Goal: Information Seeking & Learning: Check status

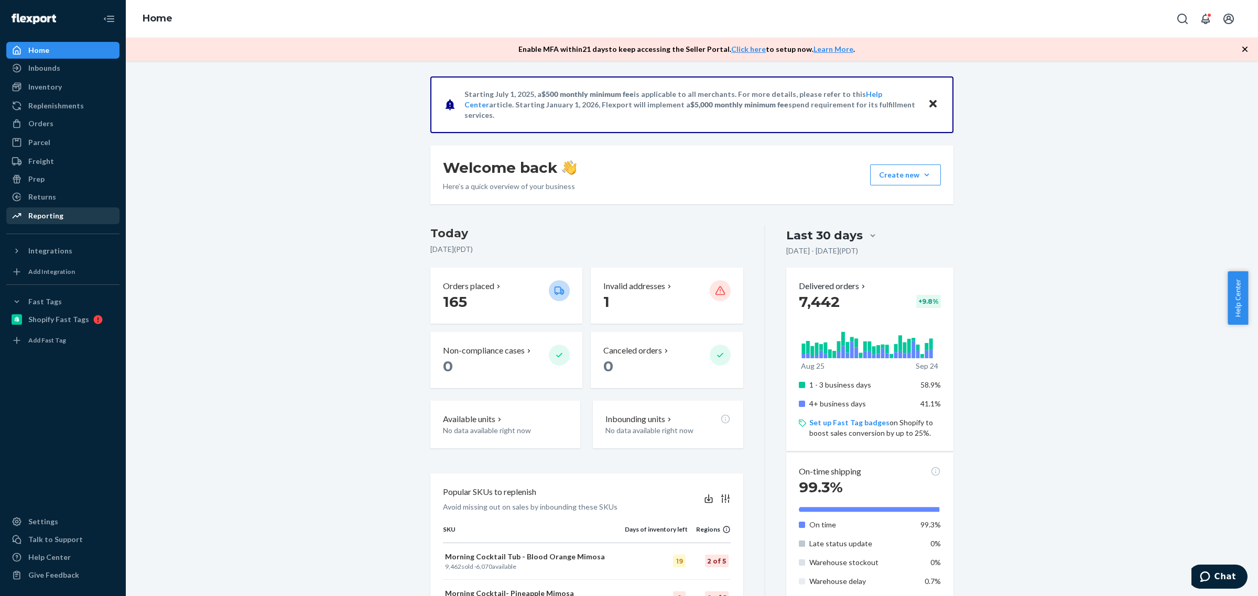
click at [50, 213] on div "Reporting" at bounding box center [45, 216] width 35 height 10
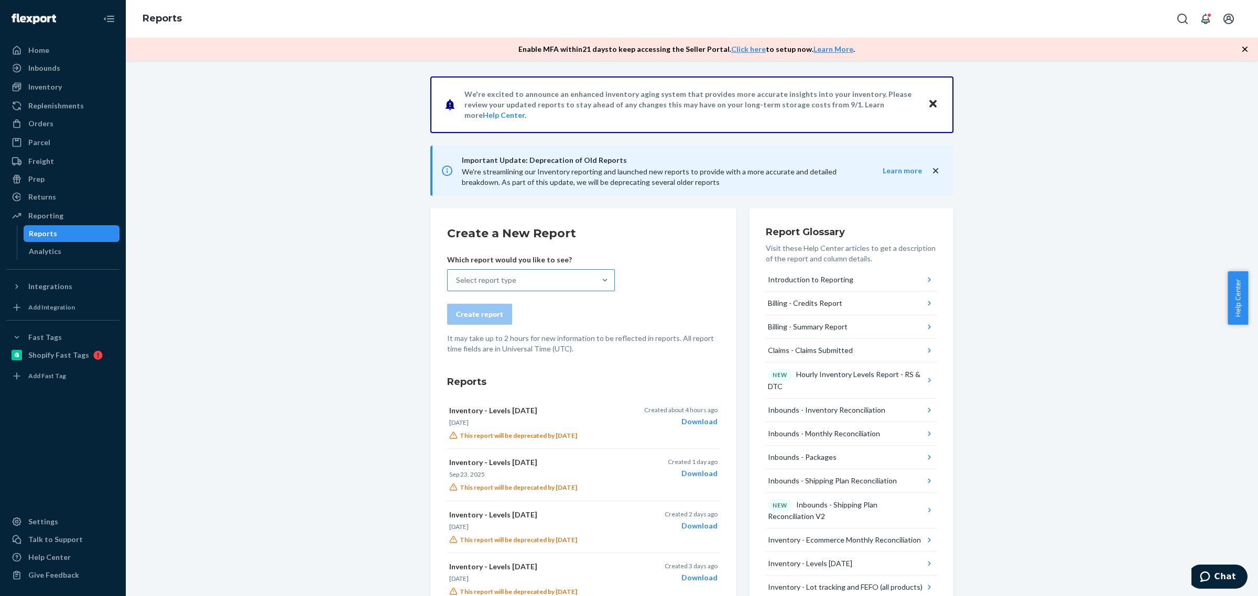
click at [506, 285] on div "Select report type" at bounding box center [522, 280] width 148 height 21
click at [457, 285] on input "Select report type" at bounding box center [456, 280] width 1 height 10
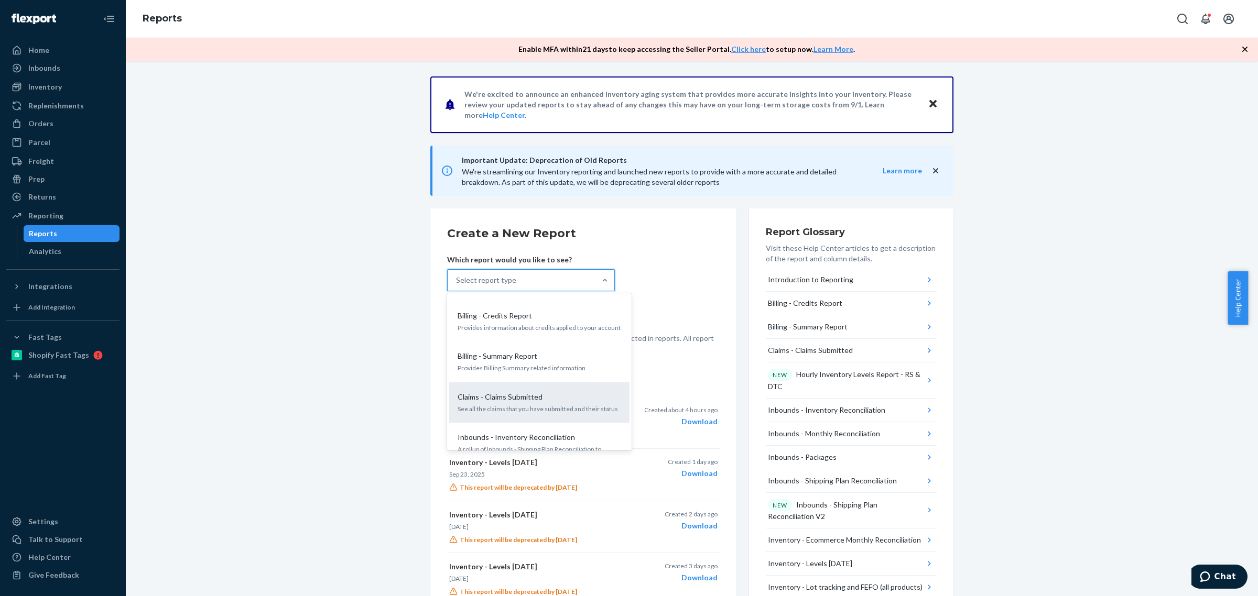
scroll to position [66, 0]
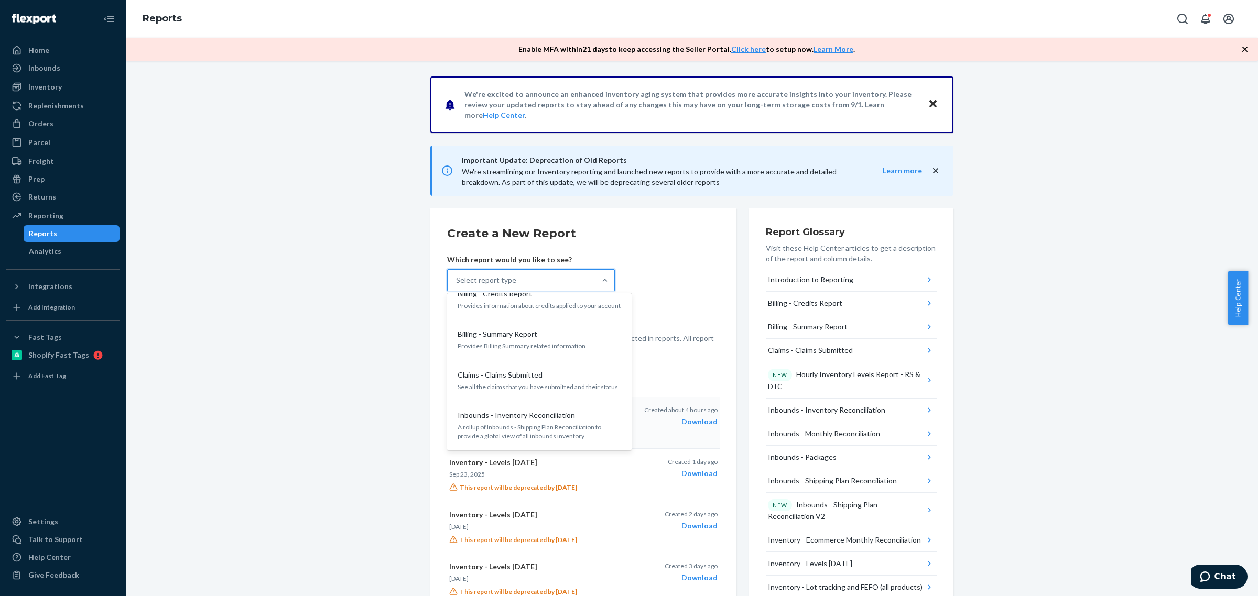
drag, startPoint x: 518, startPoint y: 414, endPoint x: 538, endPoint y: 410, distance: 20.8
click at [520, 415] on p "Inbounds - Inventory Reconciliation" at bounding box center [516, 415] width 117 height 10
click at [457, 286] on input "option Inbounds - Inventory Reconciliation focused, 5 of 34. 34 results availab…" at bounding box center [456, 280] width 1 height 10
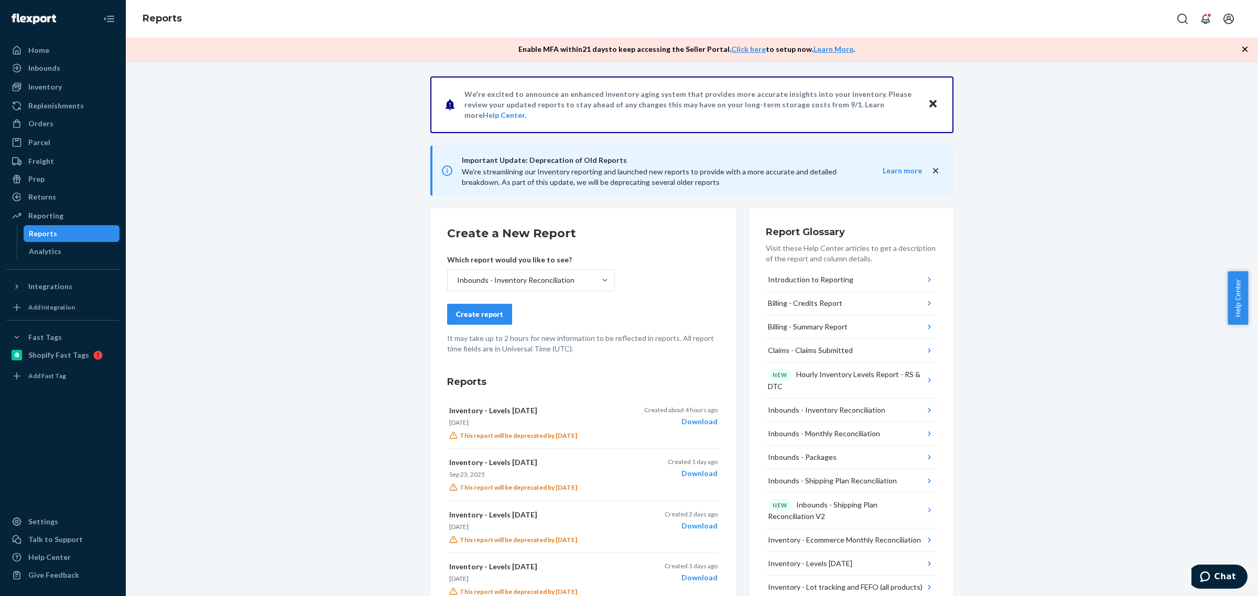
click at [470, 310] on div "Create report" at bounding box center [479, 314] width 47 height 10
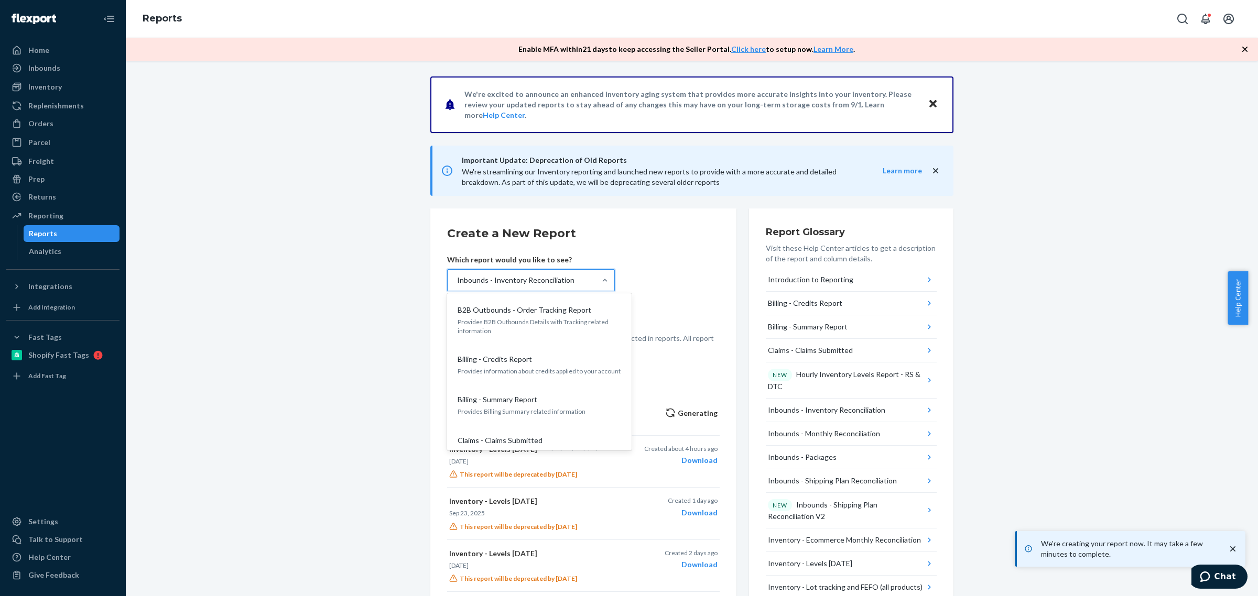
click at [543, 279] on div "Inbounds - Inventory Reconciliation" at bounding box center [515, 280] width 117 height 10
click at [457, 279] on input "option Inbounds - Inventory Reconciliation, selected. option B2B Outbounds - Or…" at bounding box center [456, 280] width 1 height 10
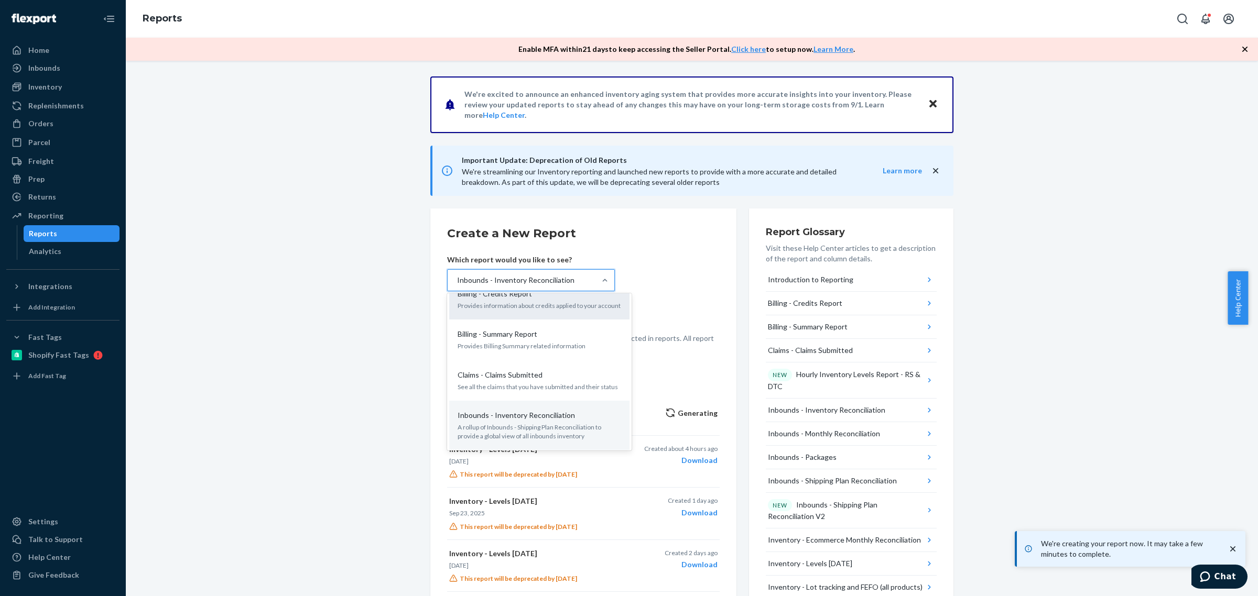
scroll to position [109, 0]
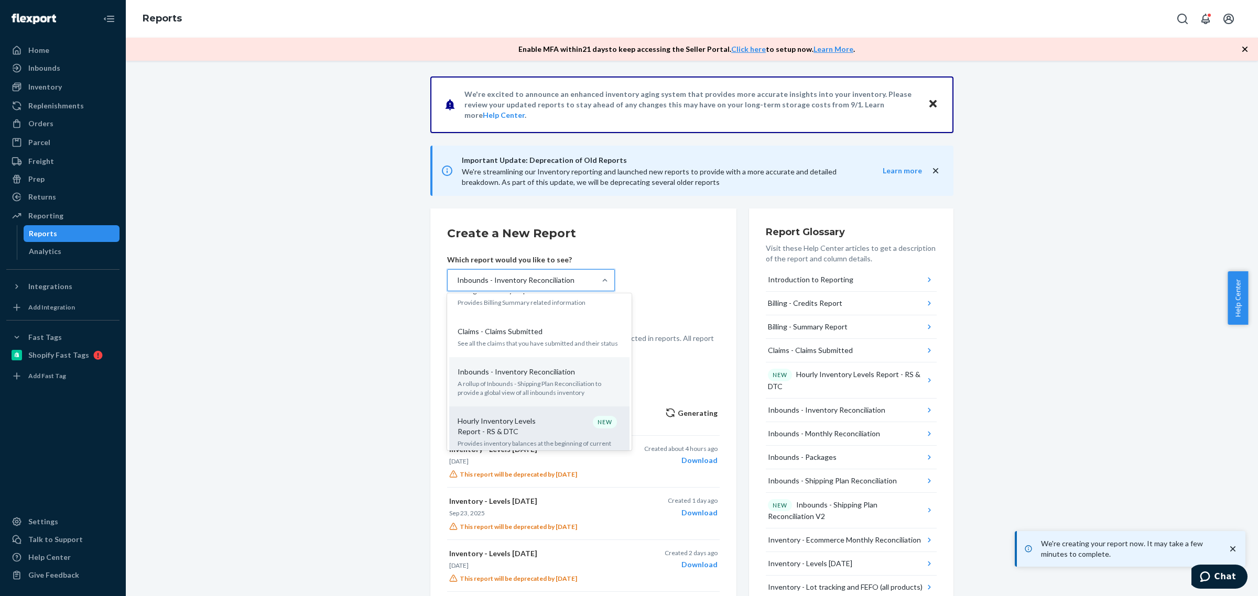
click at [533, 428] on p "Hourly Inventory Levels Report - RS & DTC" at bounding box center [508, 426] width 101 height 21
click at [457, 286] on input "option Inbounds - Inventory Reconciliation, selected. option Hourly Inventory L…" at bounding box center [456, 280] width 1 height 10
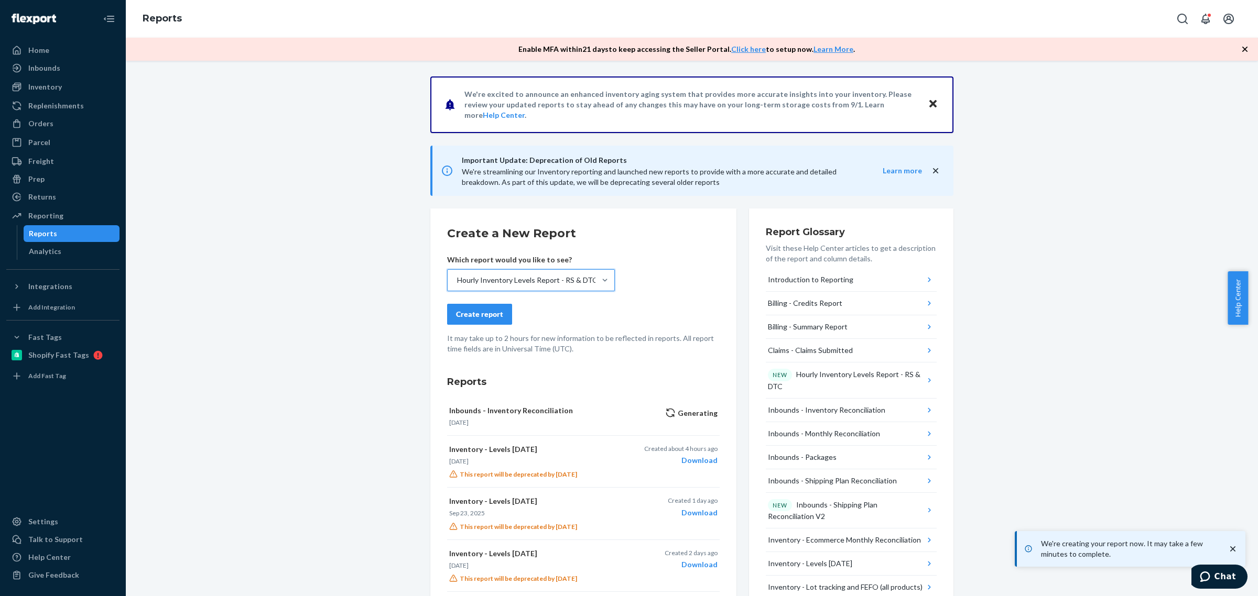
click at [481, 309] on div "Create report" at bounding box center [479, 314] width 47 height 10
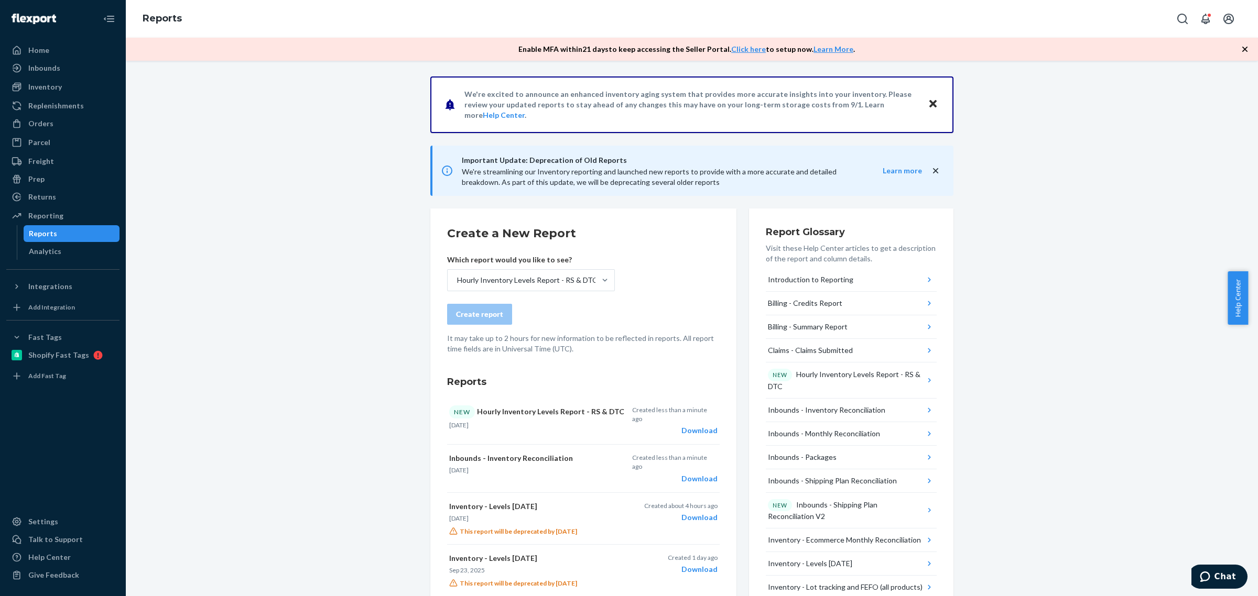
scroll to position [87, 0]
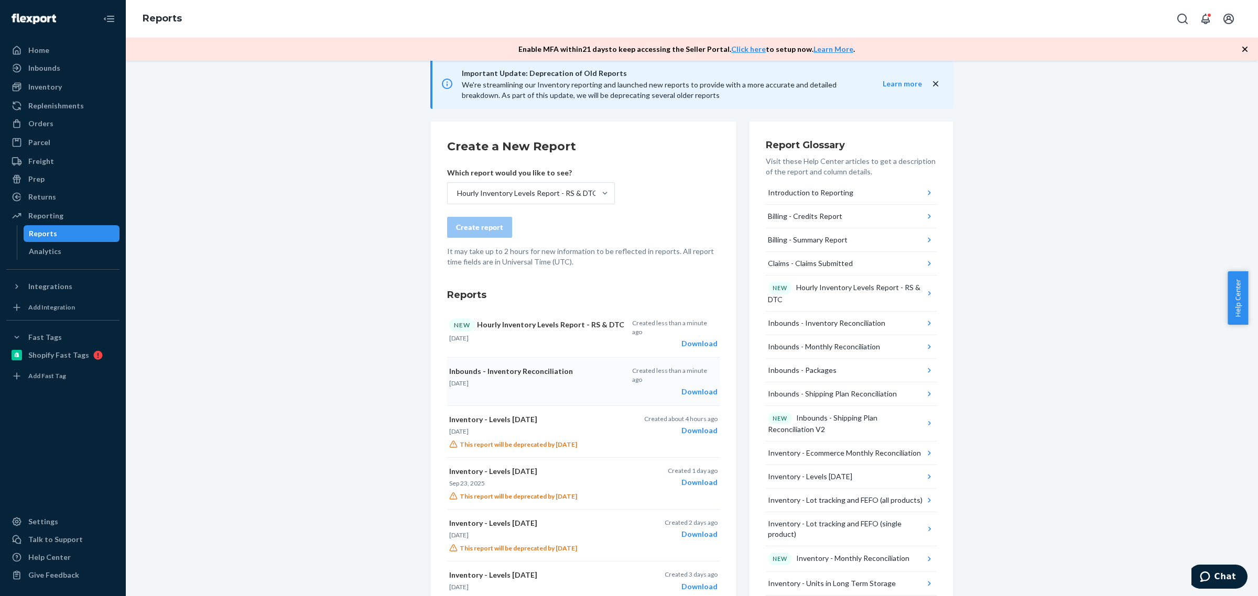
click at [693, 387] on div "Download" at bounding box center [674, 392] width 85 height 10
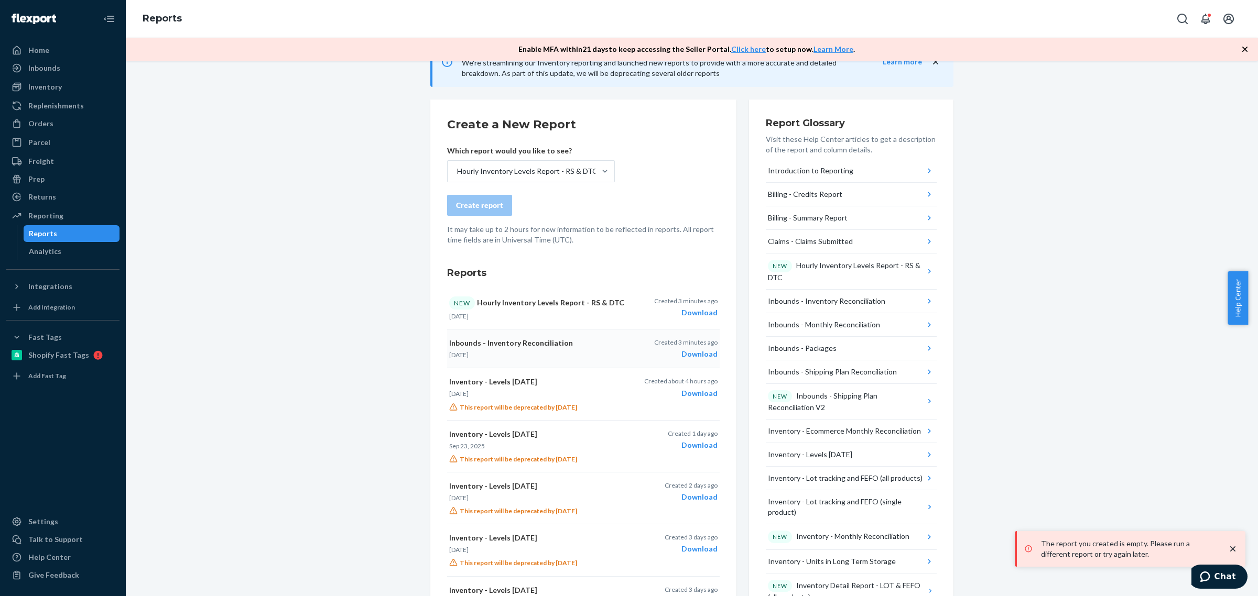
scroll to position [197, 0]
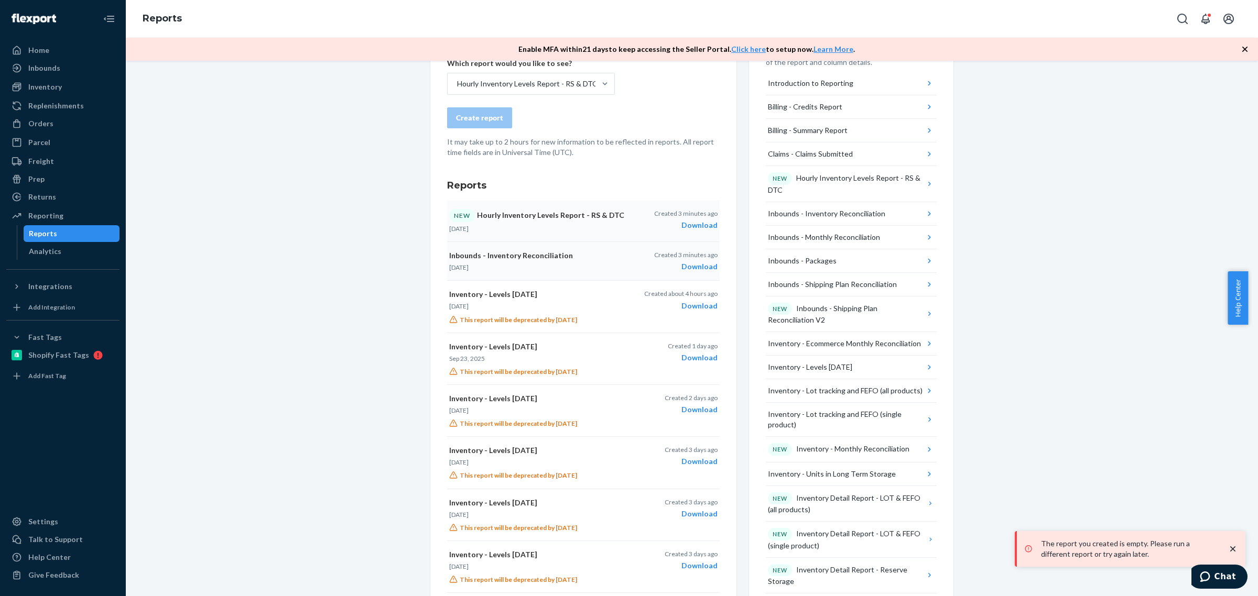
click at [699, 225] on div "Download" at bounding box center [685, 225] width 63 height 10
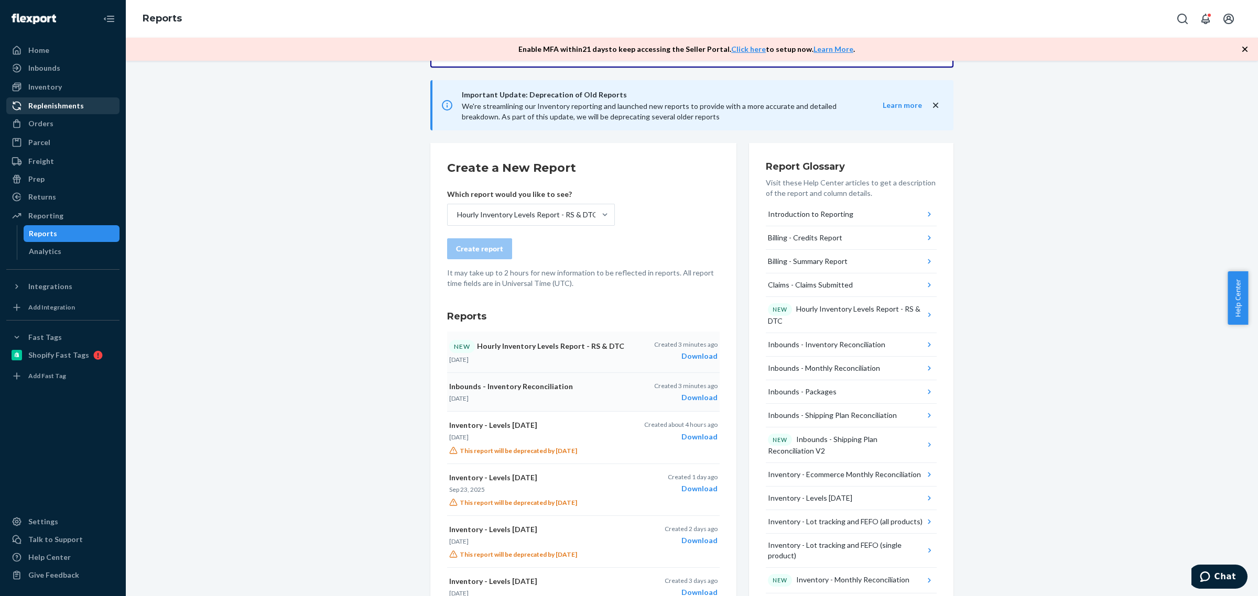
drag, startPoint x: 42, startPoint y: 85, endPoint x: 114, endPoint y: 102, distance: 73.3
click at [43, 85] on div "Inventory" at bounding box center [45, 87] width 34 height 10
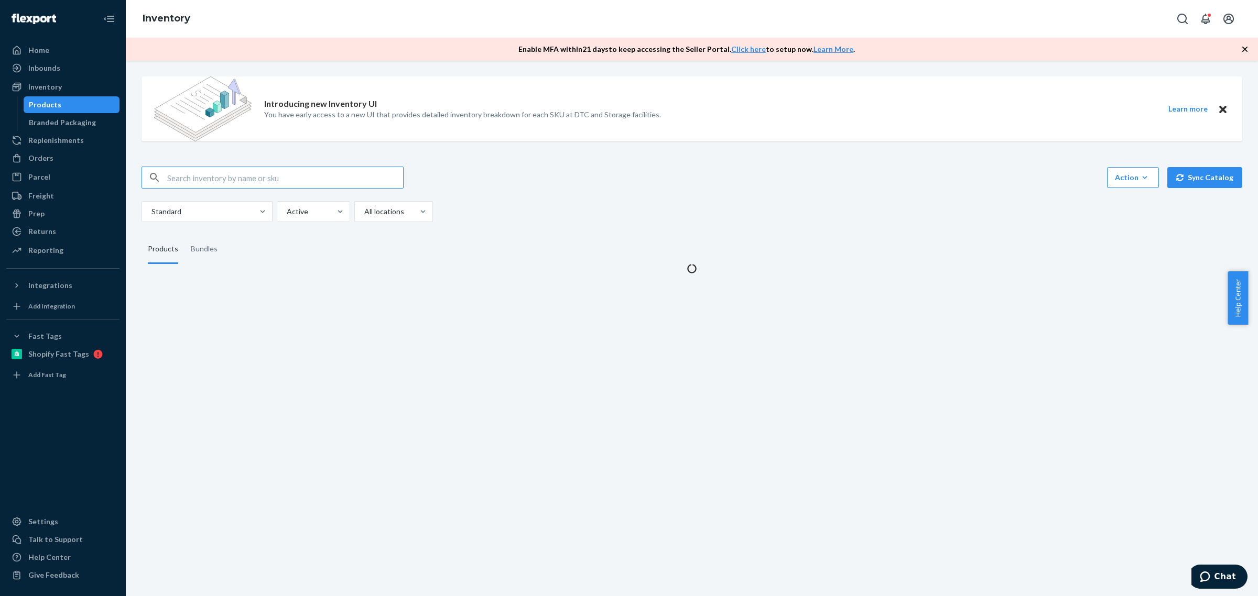
click at [254, 181] on input "text" at bounding box center [285, 177] width 236 height 21
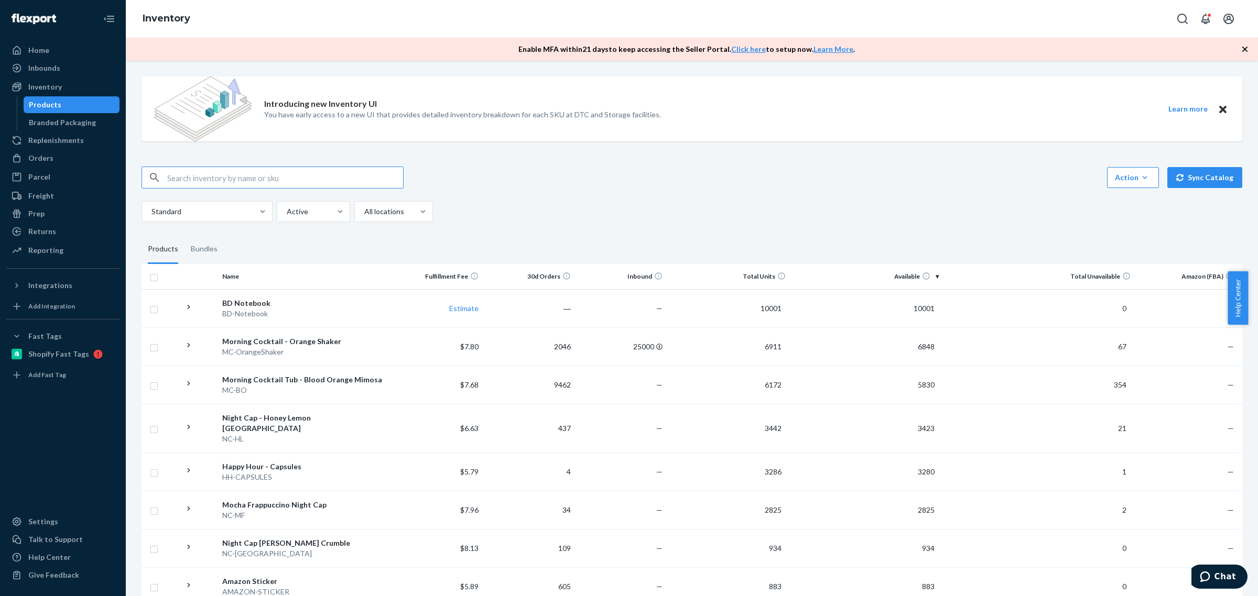
click at [259, 179] on input "text" at bounding box center [285, 177] width 236 height 21
type input "emon"
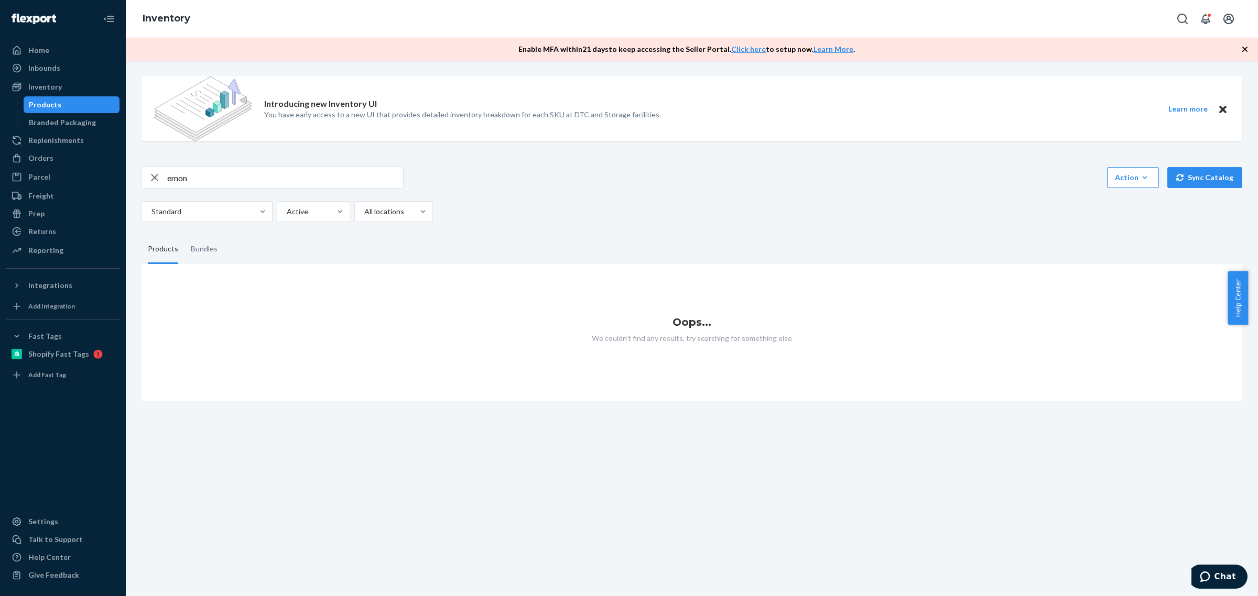
click at [167, 181] on div "button" at bounding box center [154, 177] width 25 height 21
click at [167, 177] on div "button" at bounding box center [154, 177] width 25 height 21
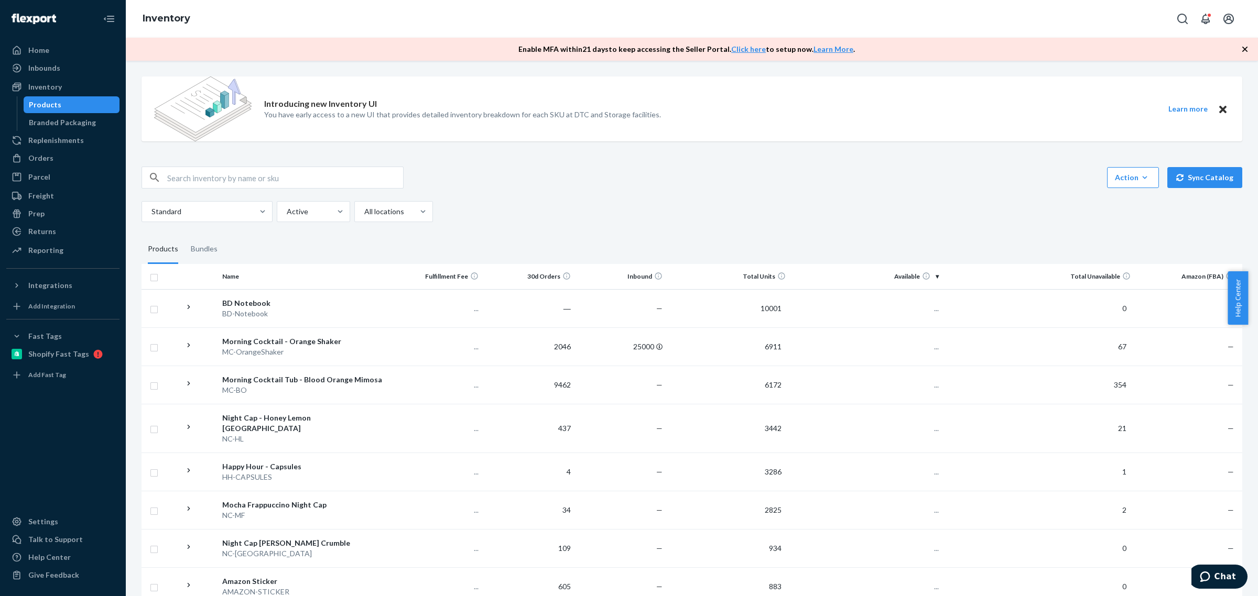
click at [225, 179] on input "text" at bounding box center [285, 177] width 236 height 21
type input "lemon"
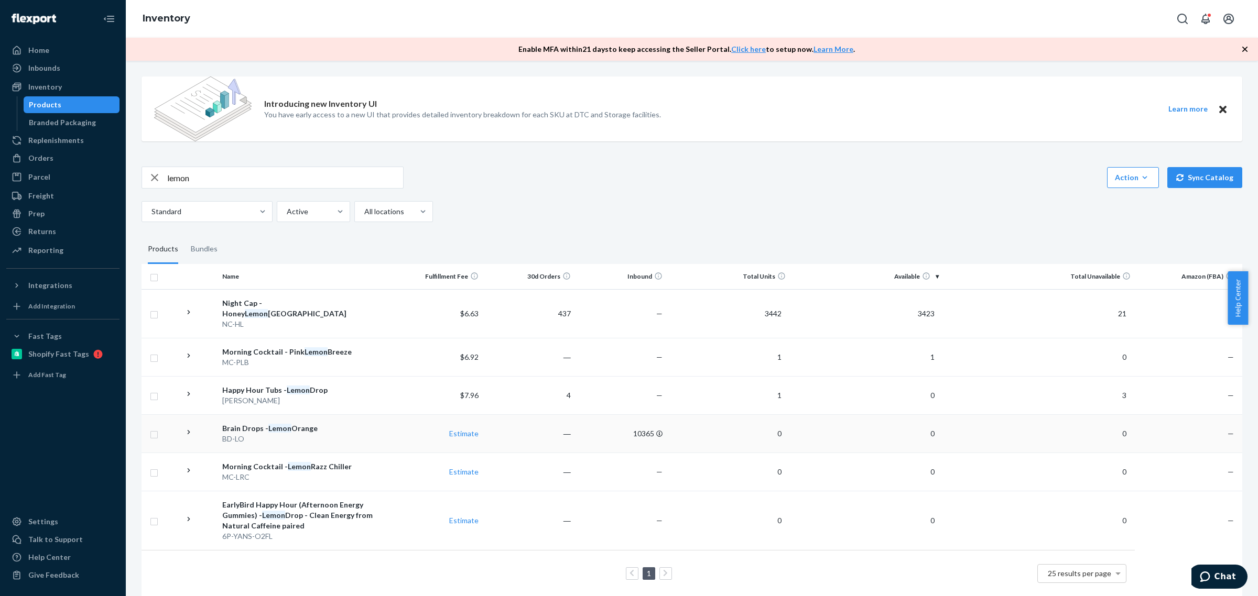
click at [268, 424] on em "Lemon" at bounding box center [279, 428] width 23 height 9
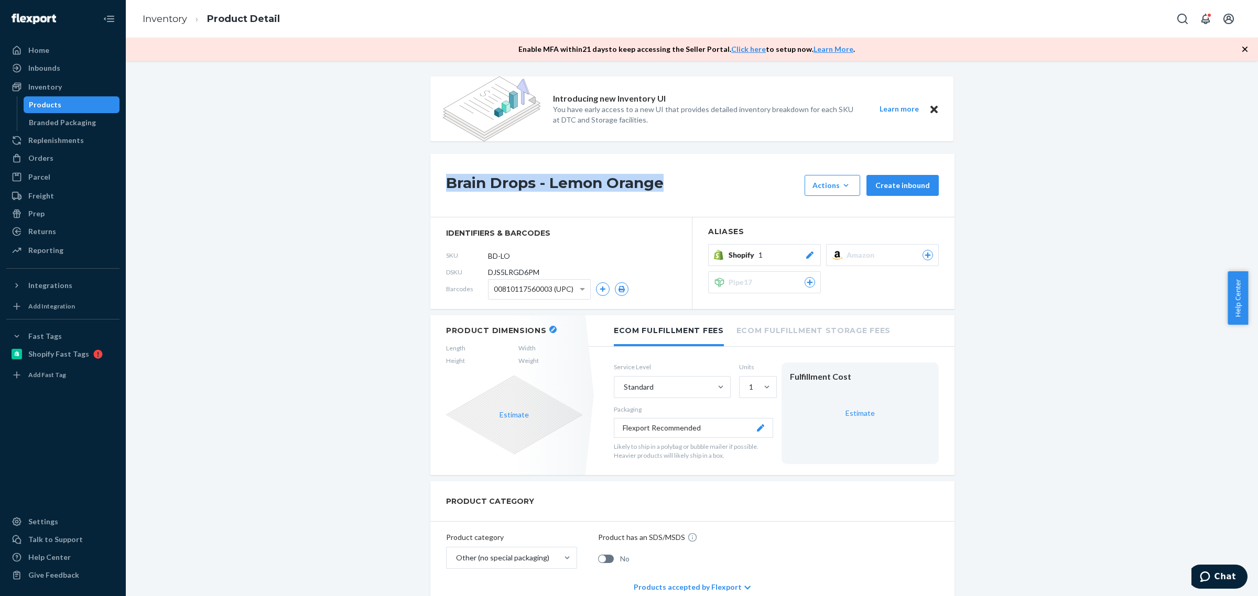
drag, startPoint x: 635, startPoint y: 184, endPoint x: 441, endPoint y: 183, distance: 194.4
click at [446, 183] on h1 "Brain Drops - Lemon Orange" at bounding box center [622, 185] width 353 height 21
copy h1 "Brain Drops - Lemon Orange"
click at [346, 273] on div "Introducing new Inventory UI You have early access to a new UI that provides de…" at bounding box center [692, 590] width 1116 height 1026
click at [51, 105] on div "Products" at bounding box center [45, 105] width 32 height 10
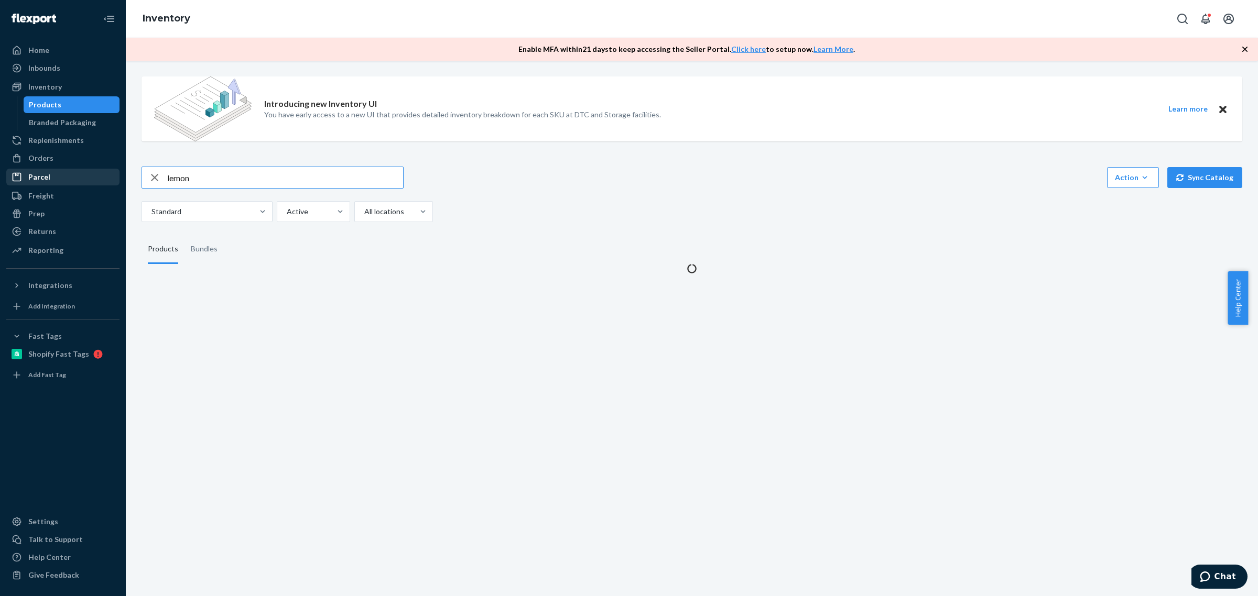
drag, startPoint x: 215, startPoint y: 177, endPoint x: 111, endPoint y: 170, distance: 104.5
click at [113, 170] on div "Home Inbounds Shipping Plans Problems Inventory Products Branded Packaging Repl…" at bounding box center [629, 298] width 1258 height 596
type input "MC-GP-6TUB"
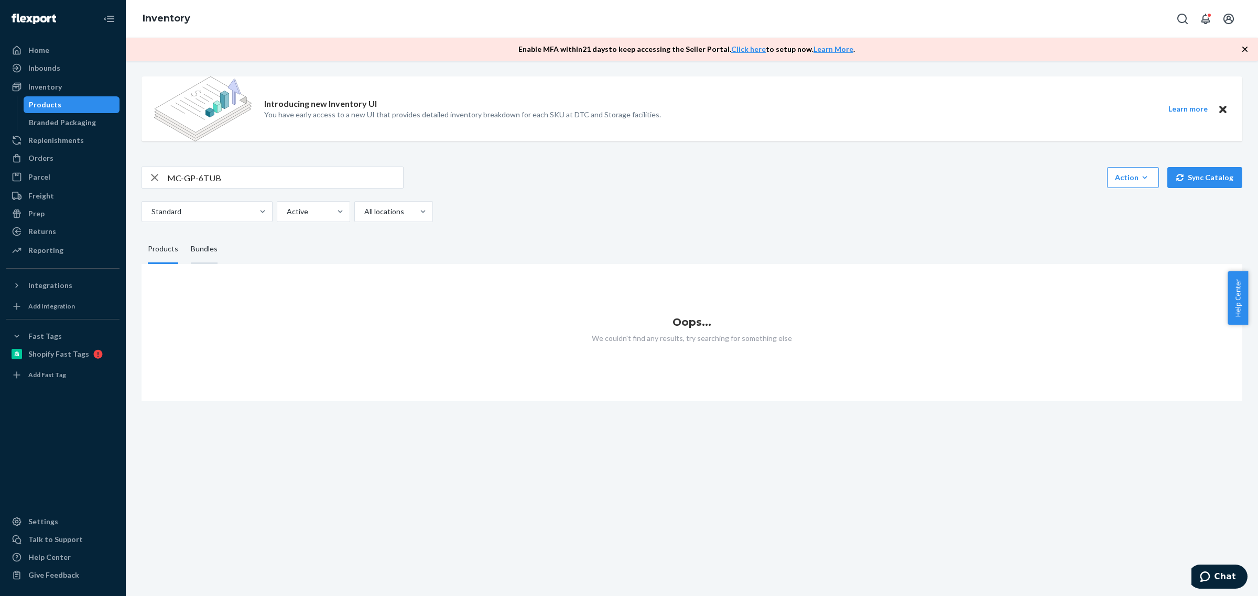
click at [205, 249] on div "Bundles" at bounding box center [204, 249] width 27 height 29
click at [184, 235] on input "Bundles" at bounding box center [184, 235] width 0 height 0
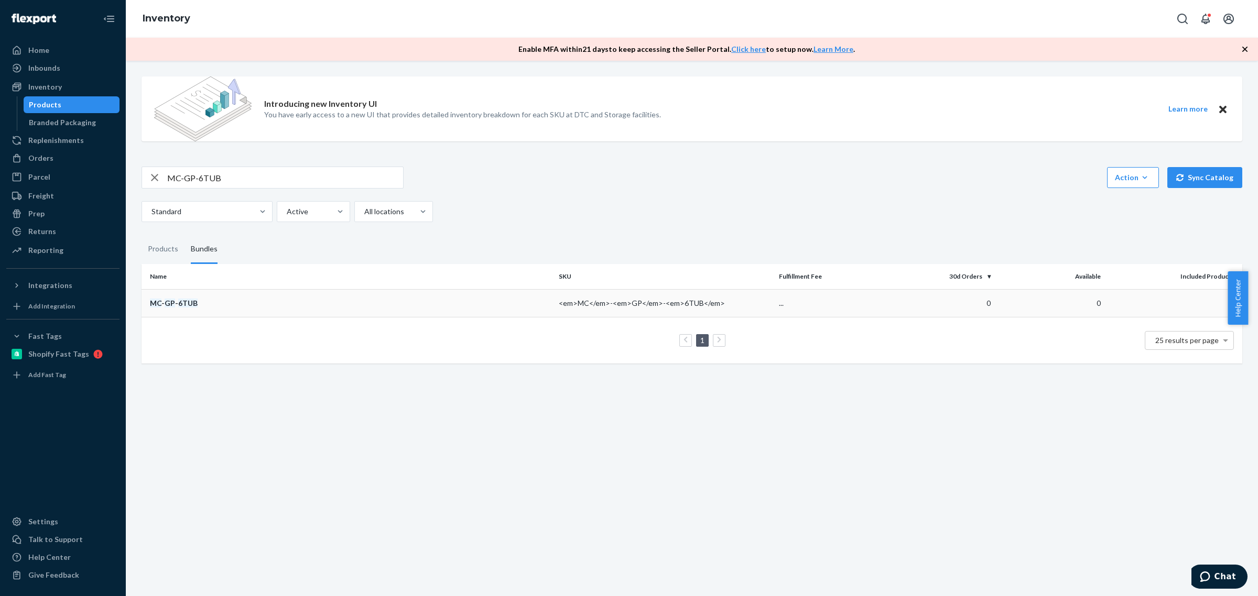
click at [173, 304] on div "MC - GP - 6TUB" at bounding box center [350, 303] width 400 height 10
